Goal: Task Accomplishment & Management: Manage account settings

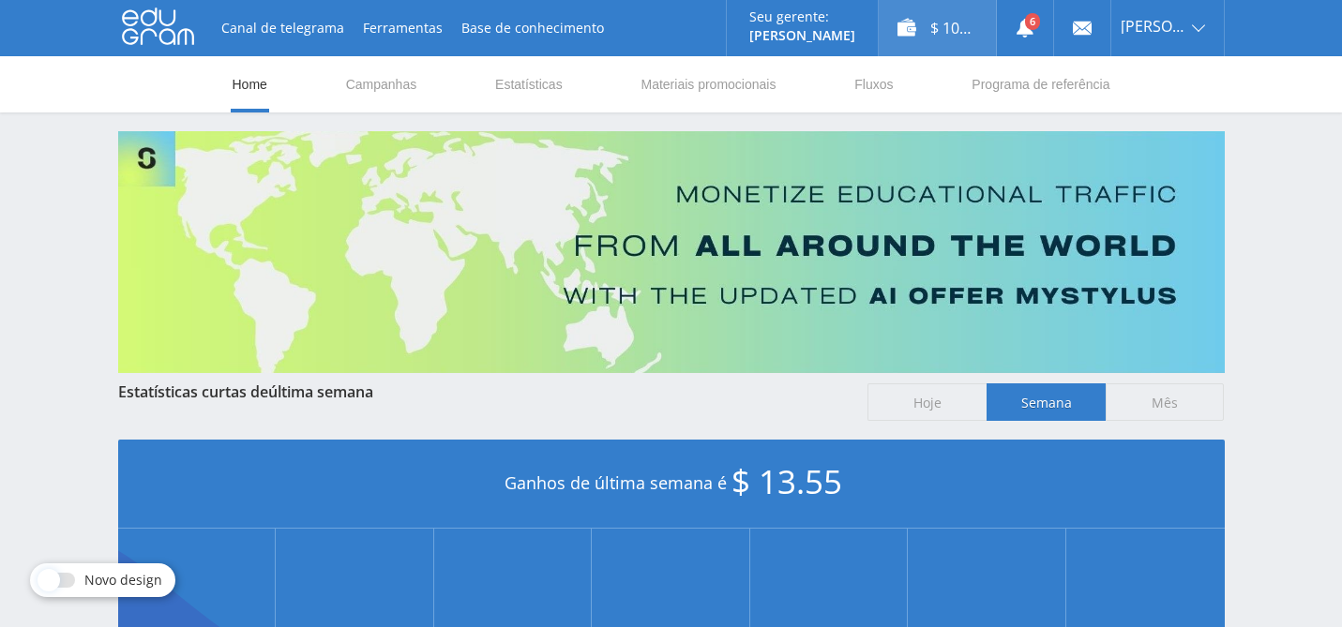
click at [944, 28] on div "$ 103.79" at bounding box center [937, 28] width 117 height 56
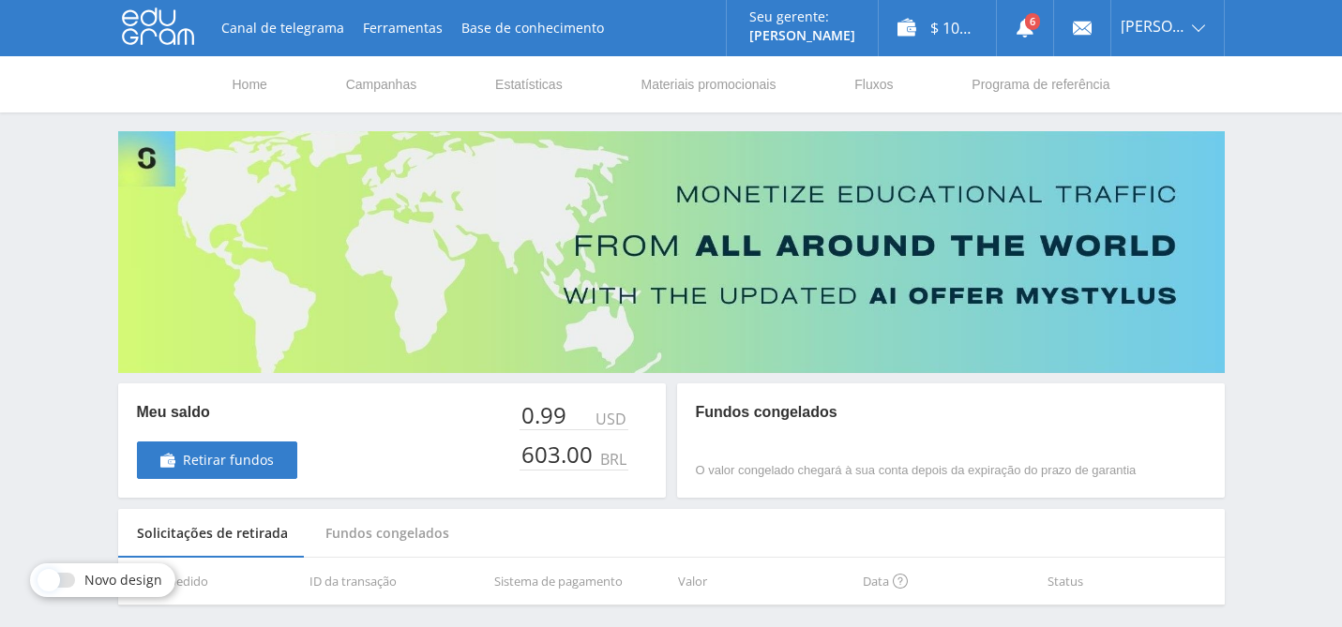
scroll to position [72, 0]
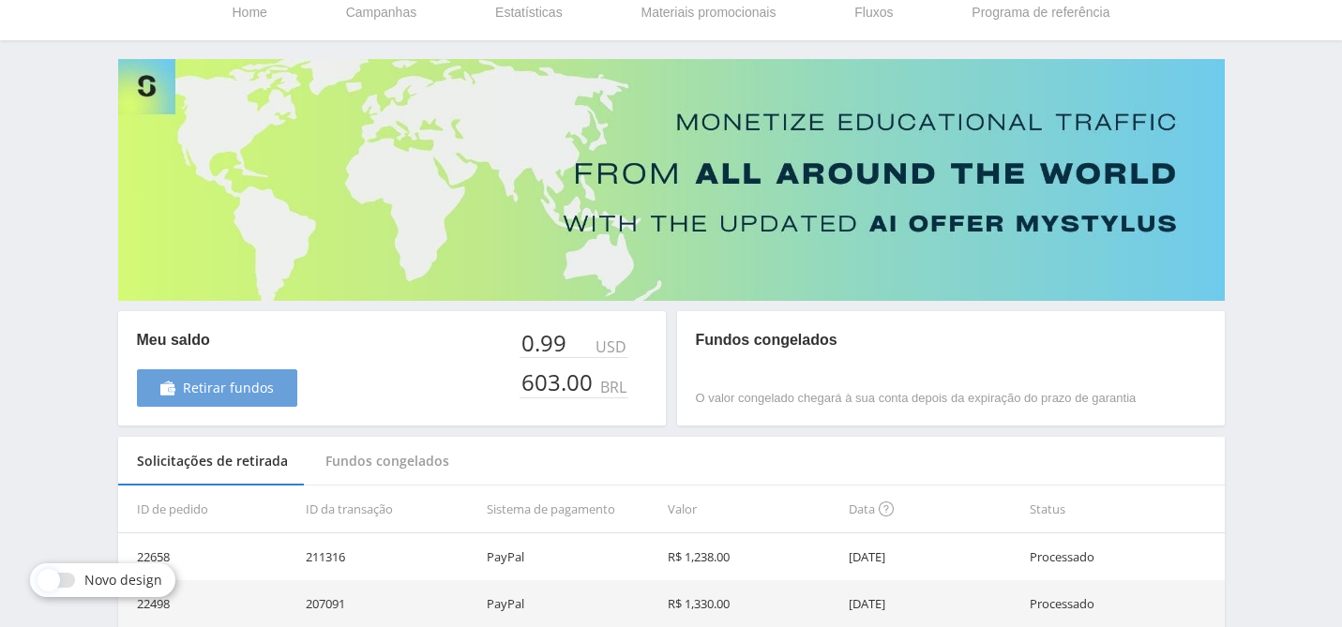
click at [270, 404] on link "Retirar fundos" at bounding box center [217, 388] width 160 height 38
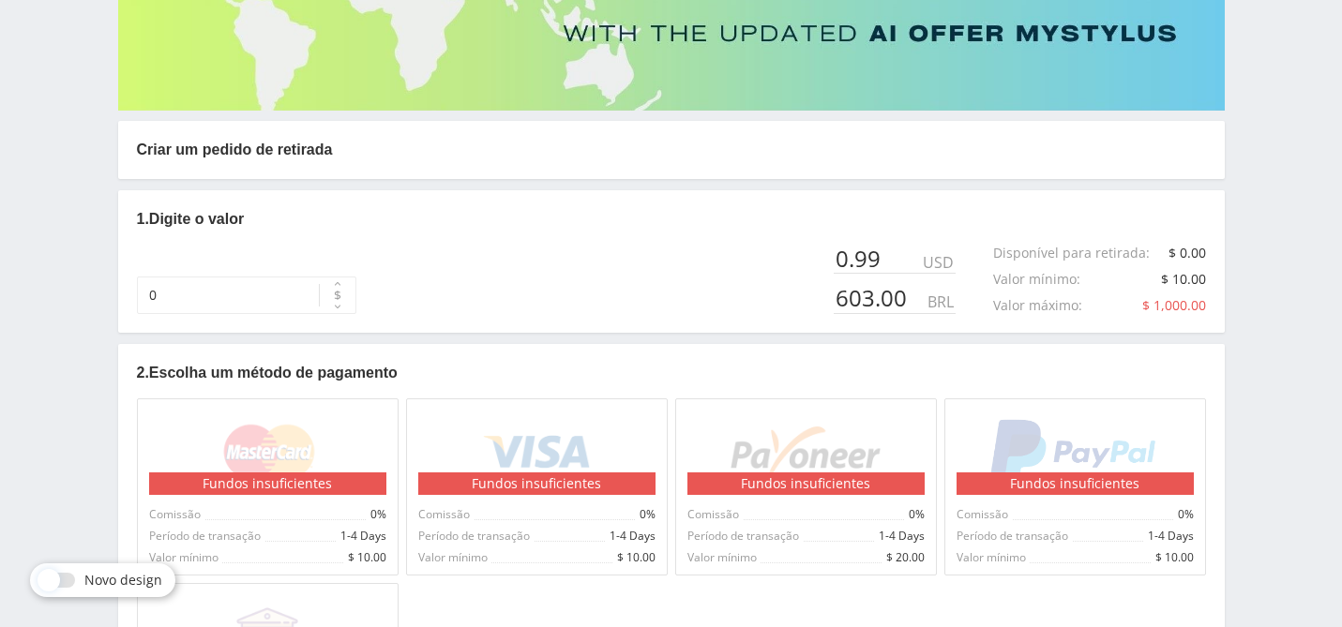
scroll to position [294, 0]
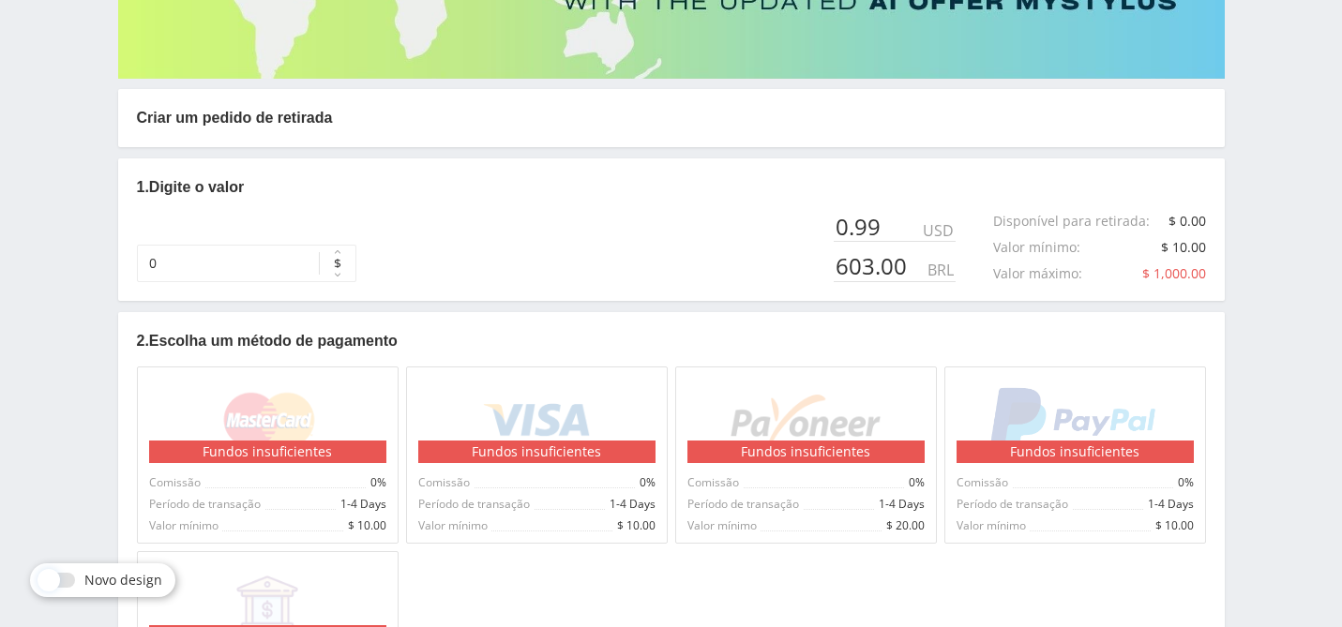
click at [319, 275] on button "$" at bounding box center [338, 264] width 38 height 38
click at [319, 294] on button "R$" at bounding box center [338, 300] width 38 height 38
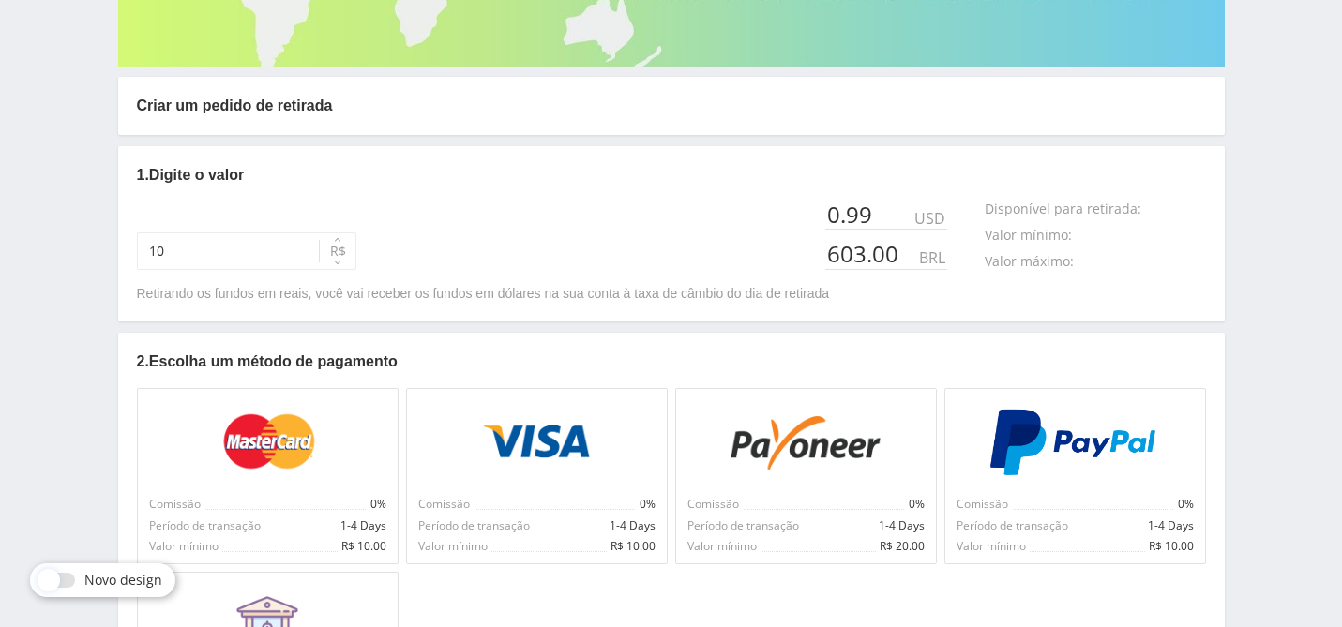
scroll to position [278, 0]
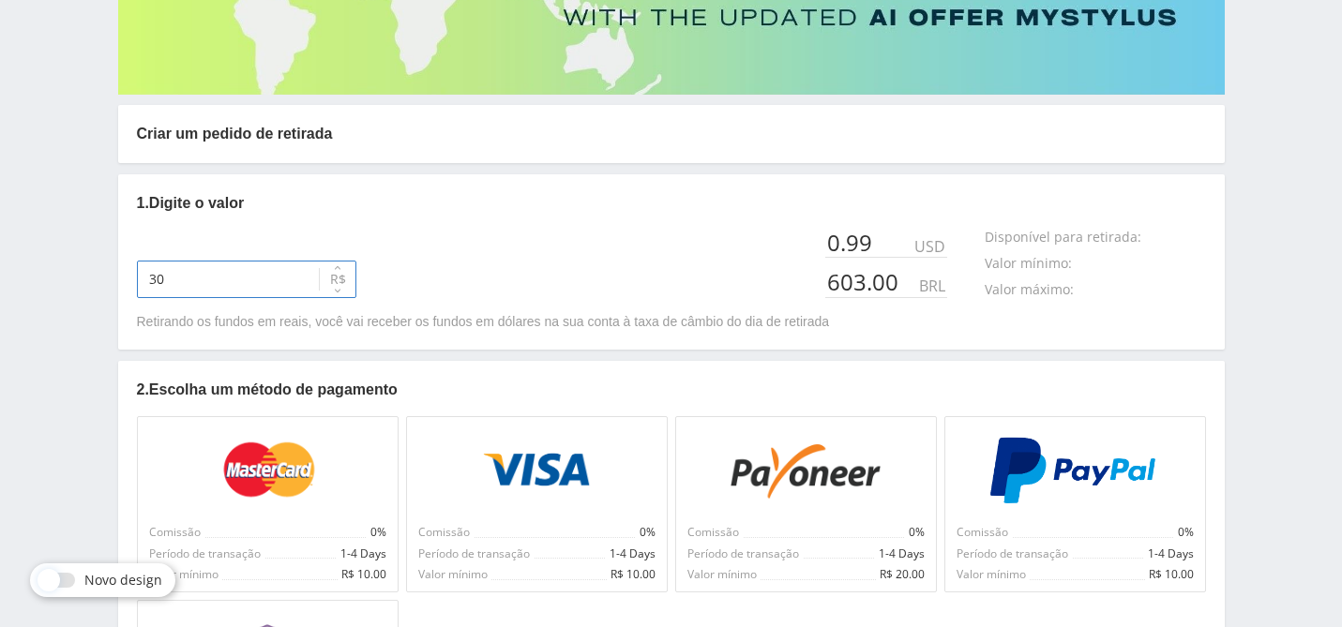
click at [185, 268] on input "30" at bounding box center [246, 280] width 219 height 38
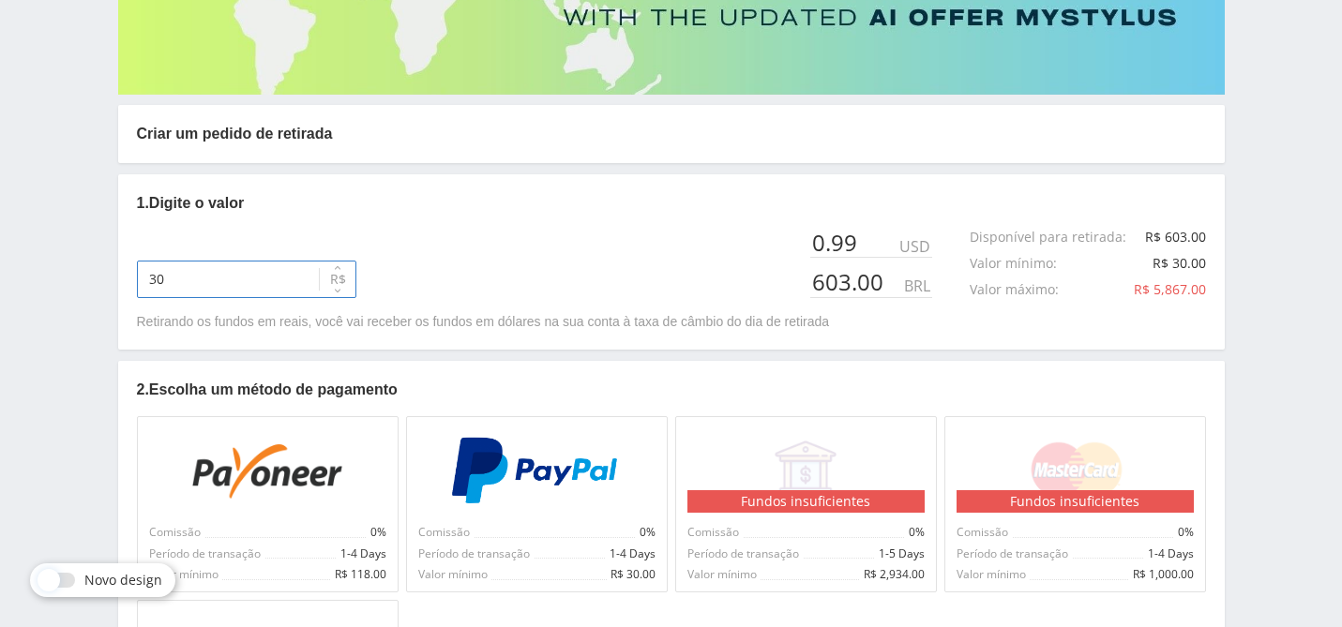
drag, startPoint x: 171, startPoint y: 277, endPoint x: 118, endPoint y: 270, distance: 52.9
click at [118, 270] on div "1. Digite o valor 30 $ R$ 0.99 USD 603.00 BRL Disponível para retirada : R$ 603…" at bounding box center [671, 261] width 1106 height 175
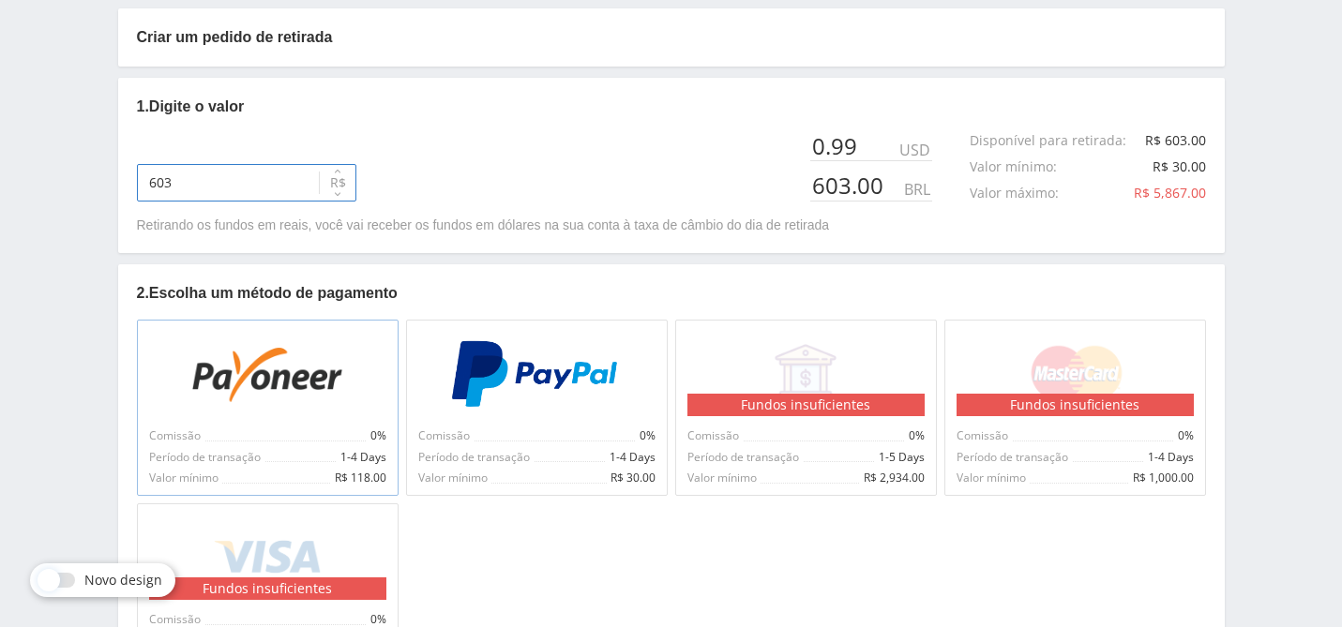
scroll to position [541, 0]
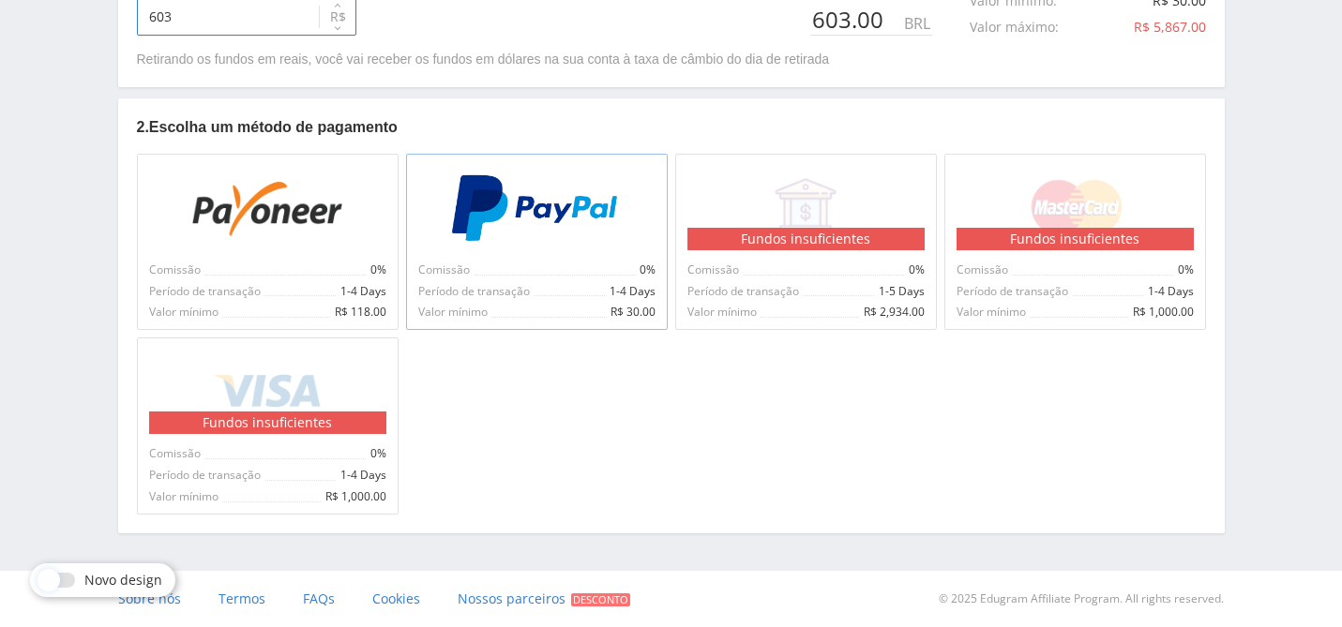
type input "603"
click at [497, 290] on span "Período de transação" at bounding box center [475, 291] width 115 height 13
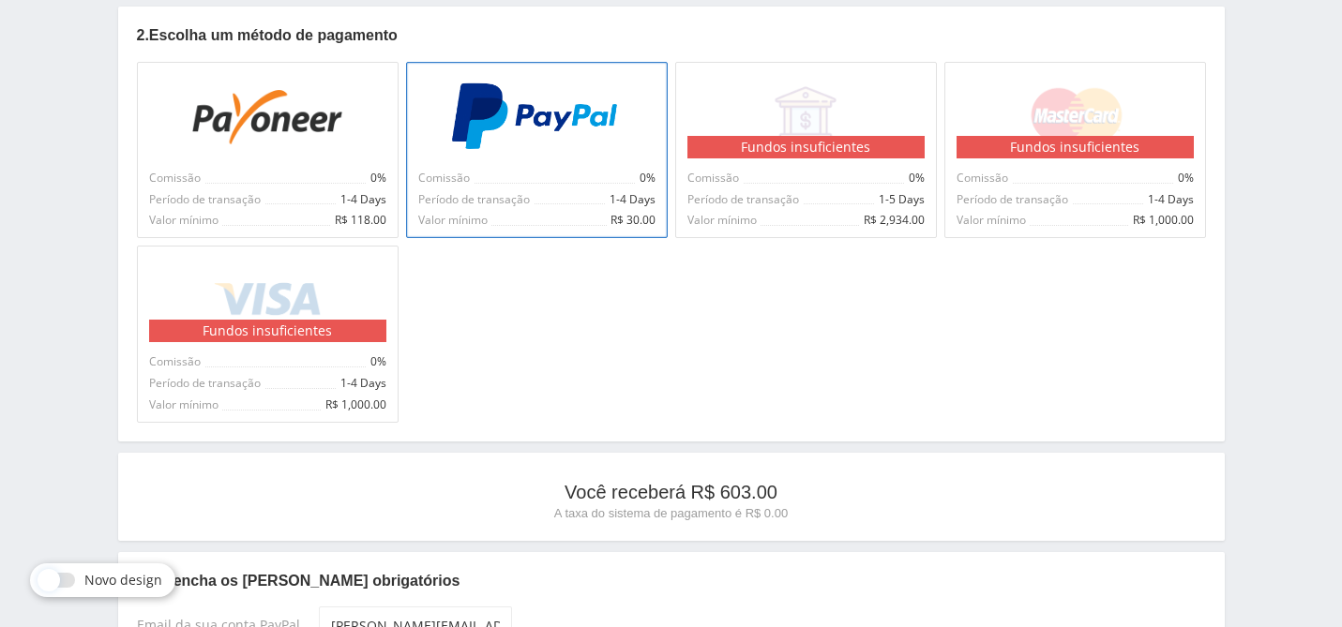
scroll to position [826, 0]
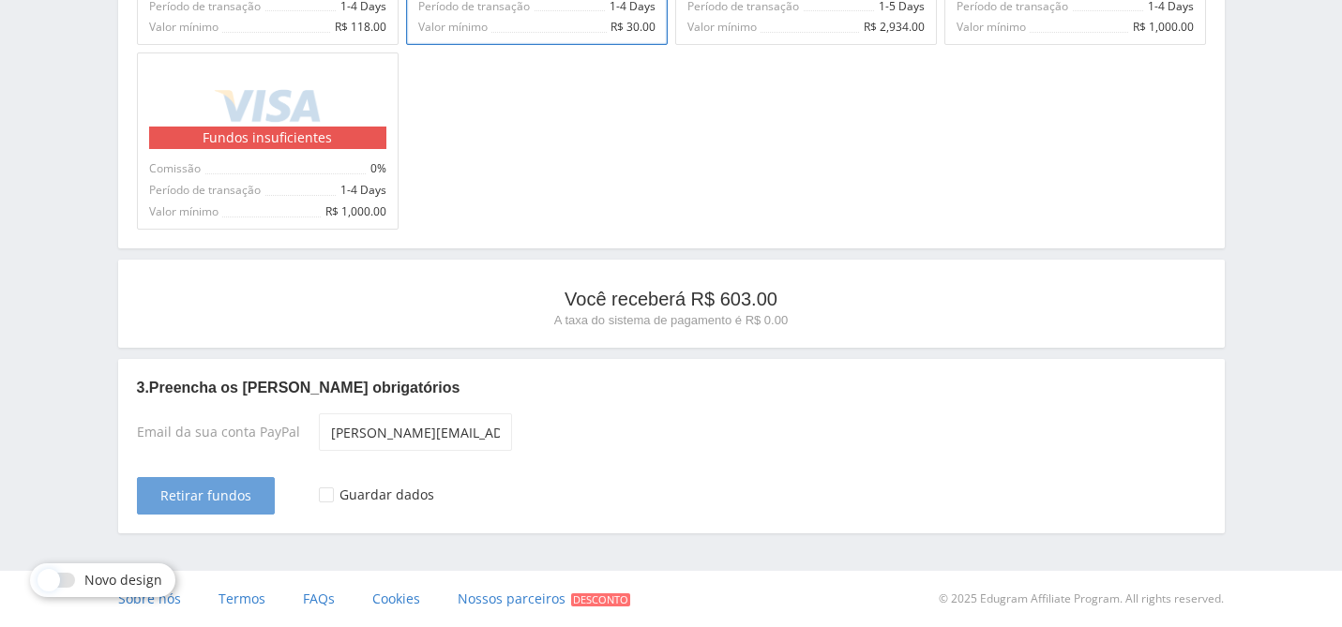
click at [253, 487] on button "Retirar fundos" at bounding box center [206, 496] width 138 height 38
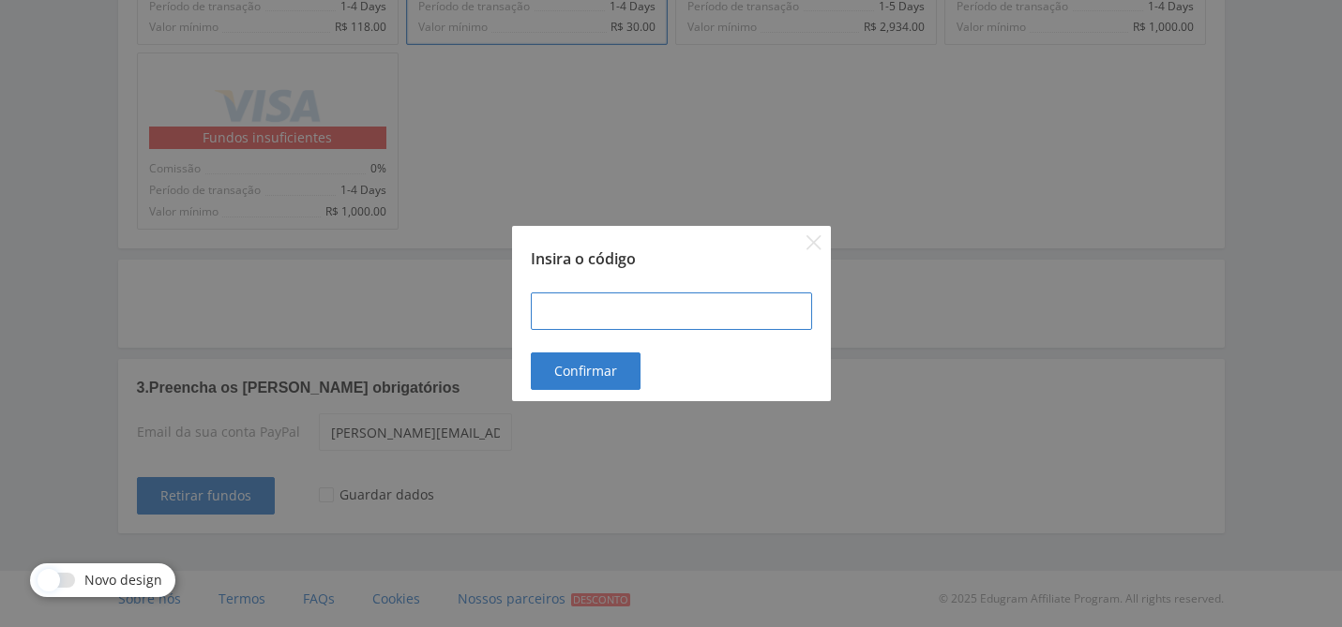
click at [589, 302] on input at bounding box center [671, 312] width 281 height 38
type input "103050"
click at [580, 382] on button "Confirmar" at bounding box center [586, 372] width 110 height 38
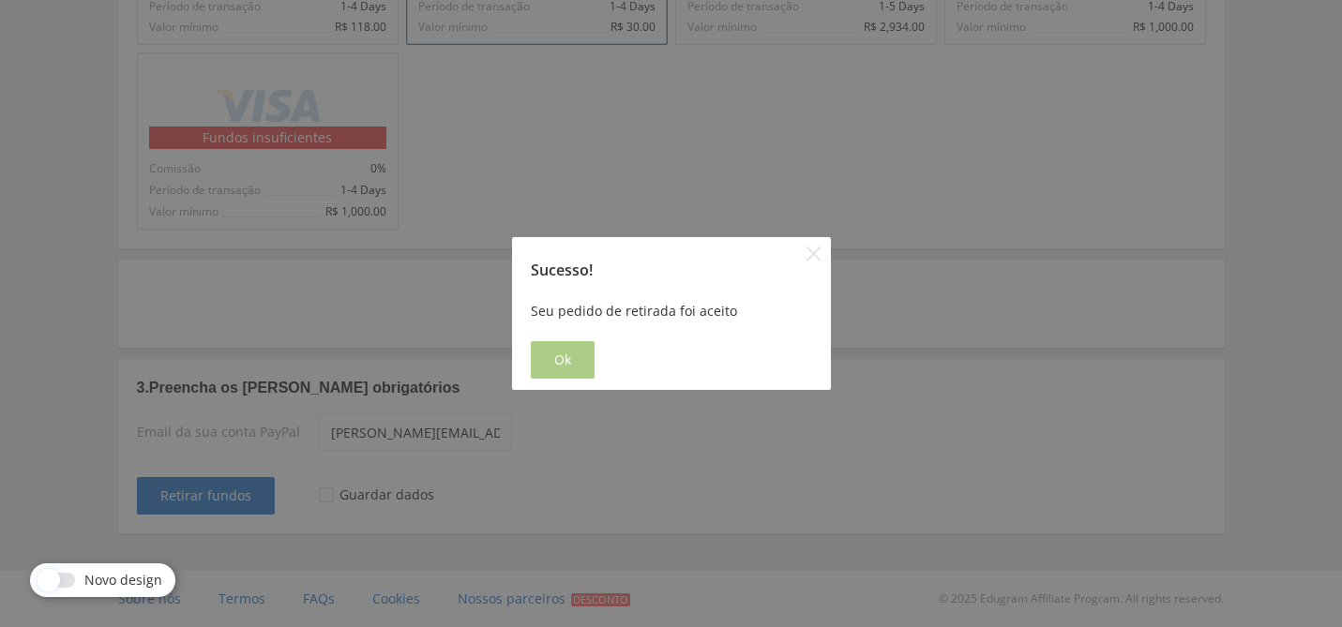
click at [561, 372] on button "Ok" at bounding box center [563, 360] width 64 height 38
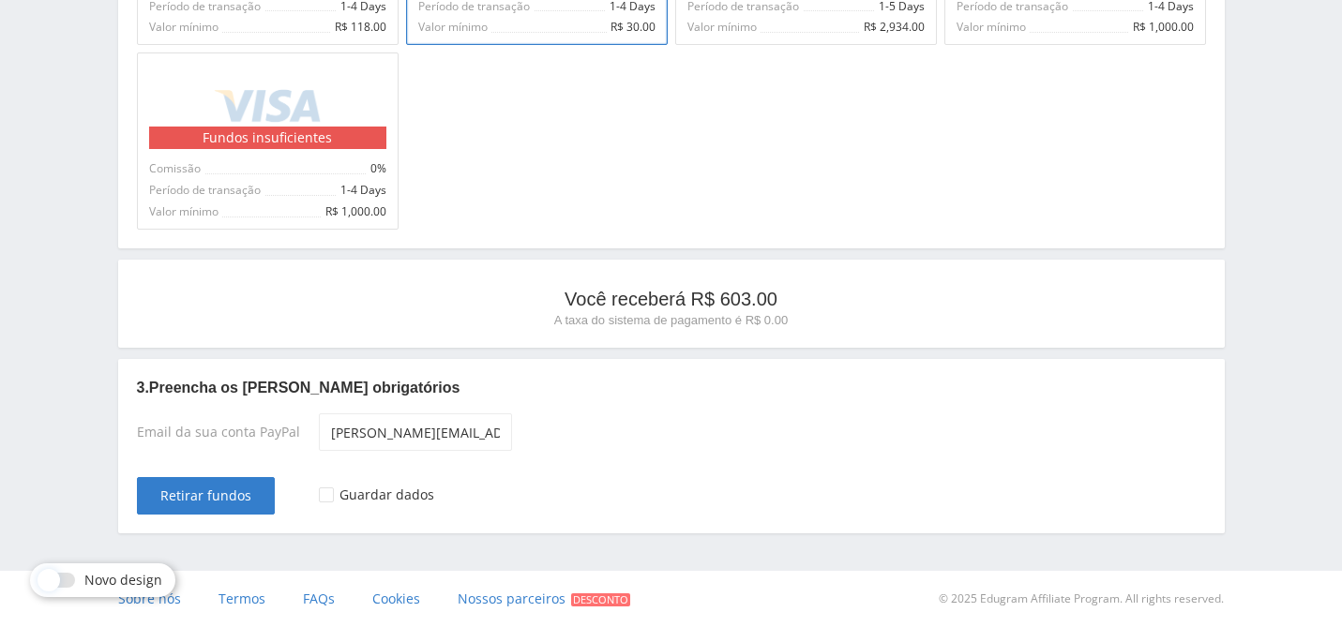
scroll to position [0, 0]
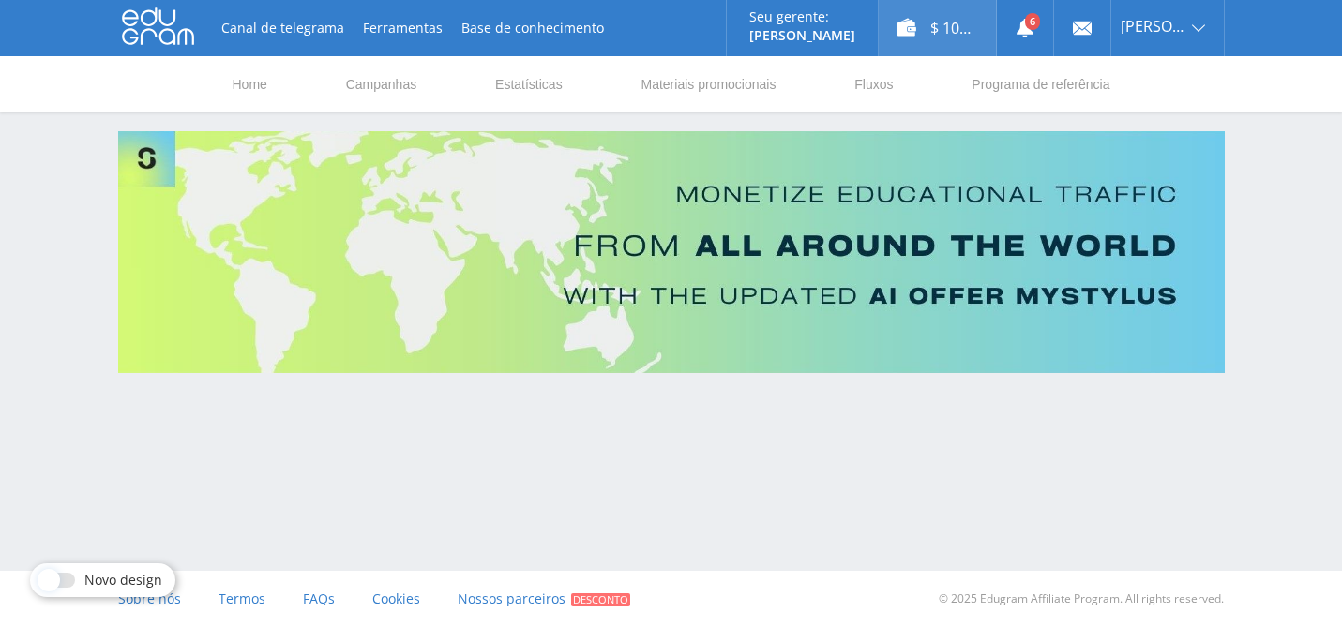
click at [914, 23] on div "$ 103.79" at bounding box center [937, 28] width 117 height 56
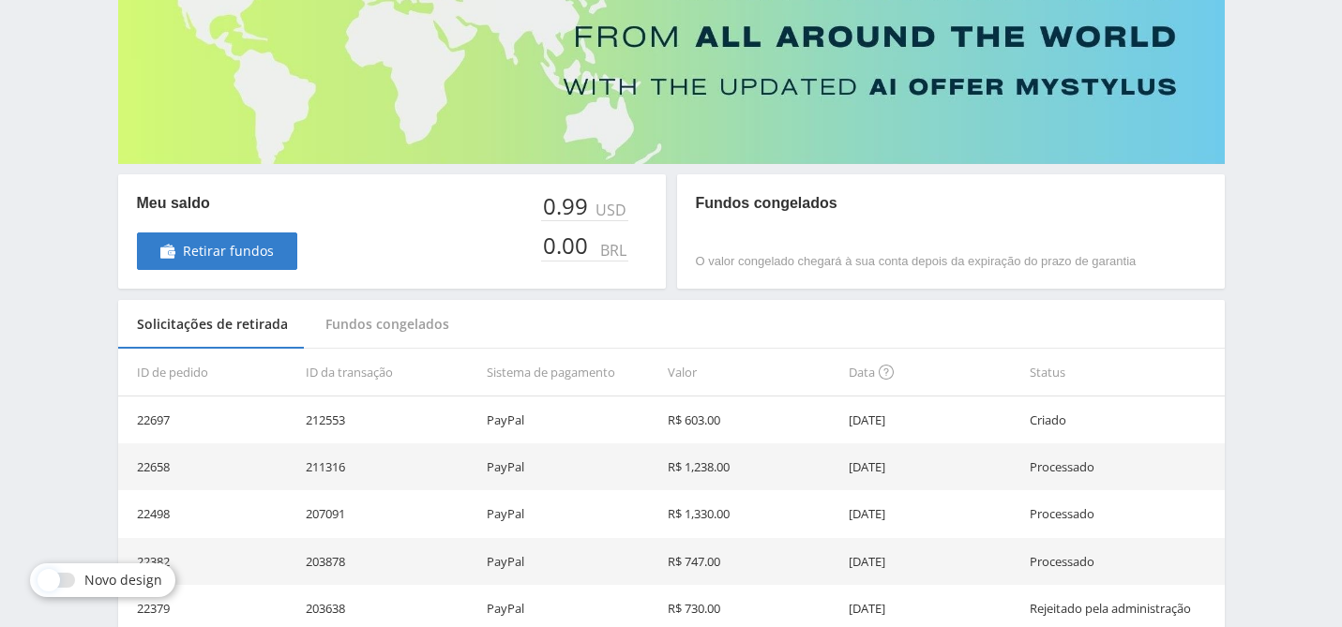
scroll to position [210, 0]
